Goal: Navigation & Orientation: Find specific page/section

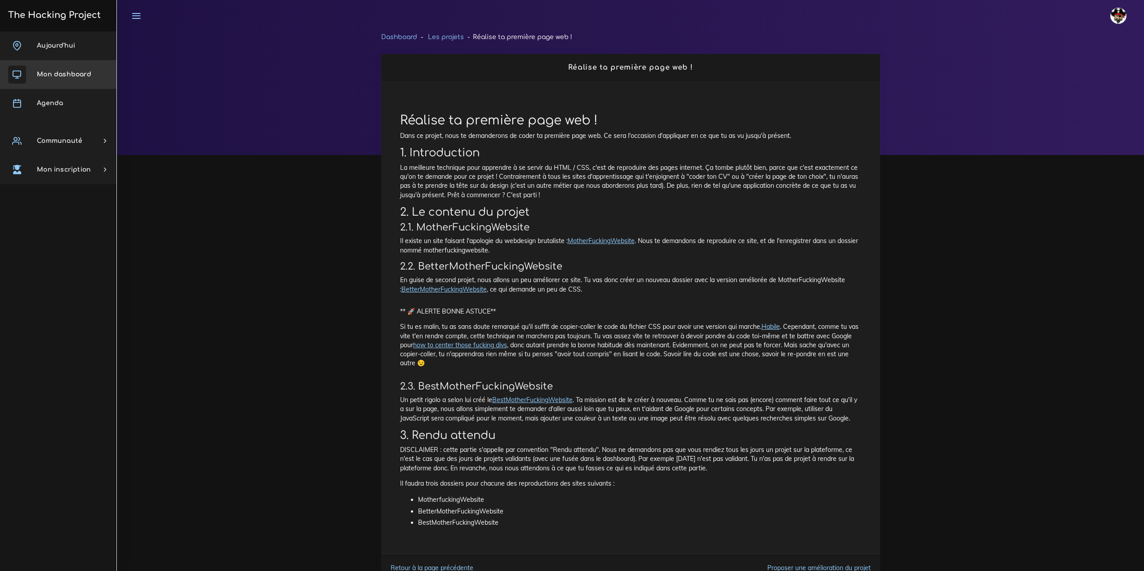
click at [79, 77] on span "Mon dashboard" at bounding box center [64, 74] width 54 height 7
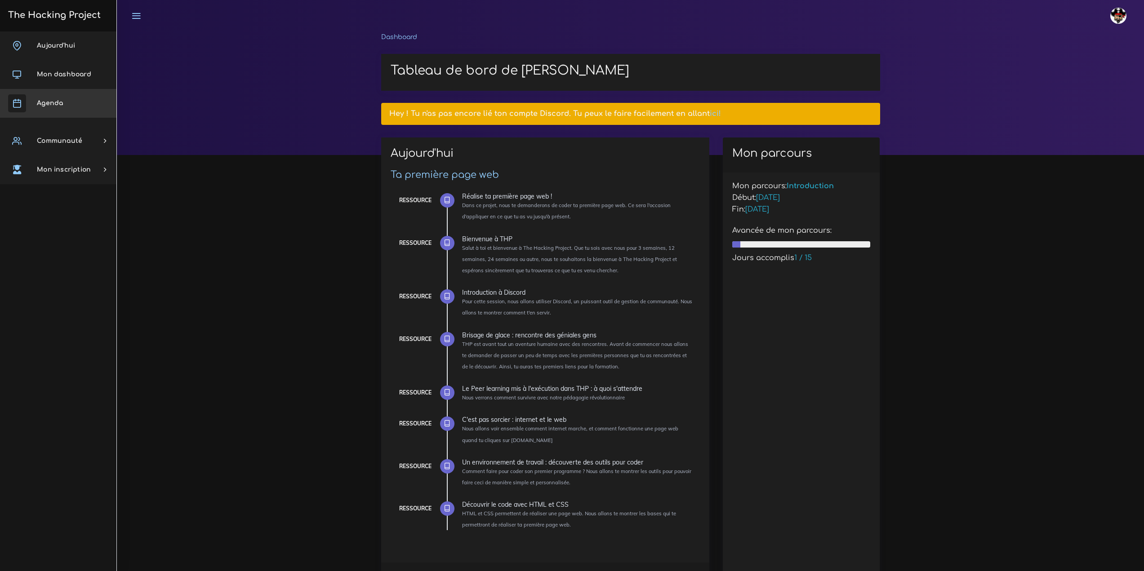
click at [55, 103] on span "Agenda" at bounding box center [50, 103] width 26 height 7
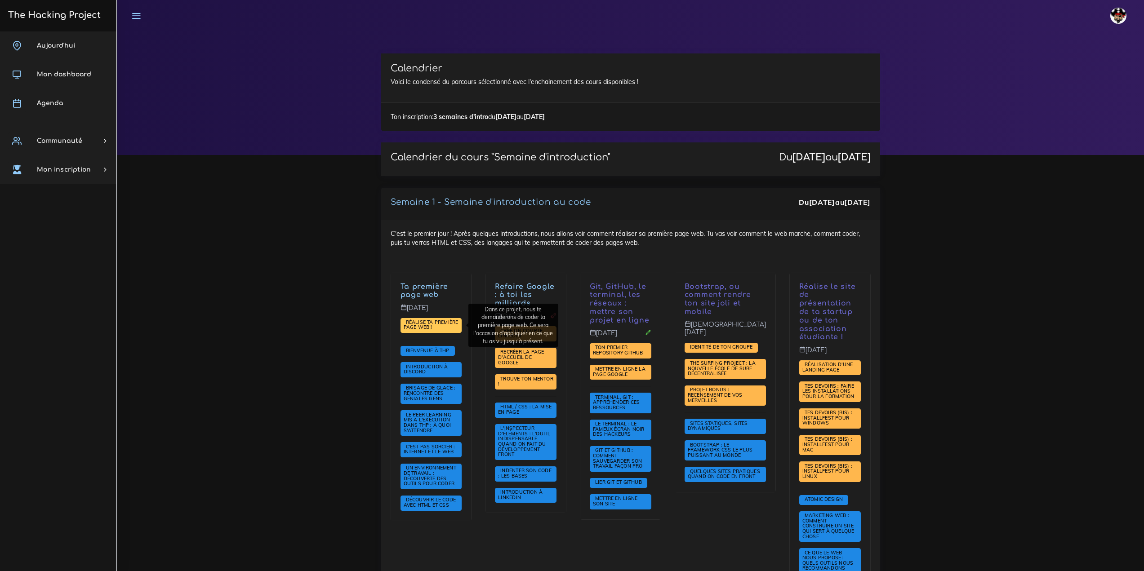
click at [436, 326] on span "Réalise ta première page web !" at bounding box center [431, 325] width 62 height 15
click at [69, 108] on link "Agenda" at bounding box center [58, 103] width 116 height 29
